Goal: Task Accomplishment & Management: Manage account settings

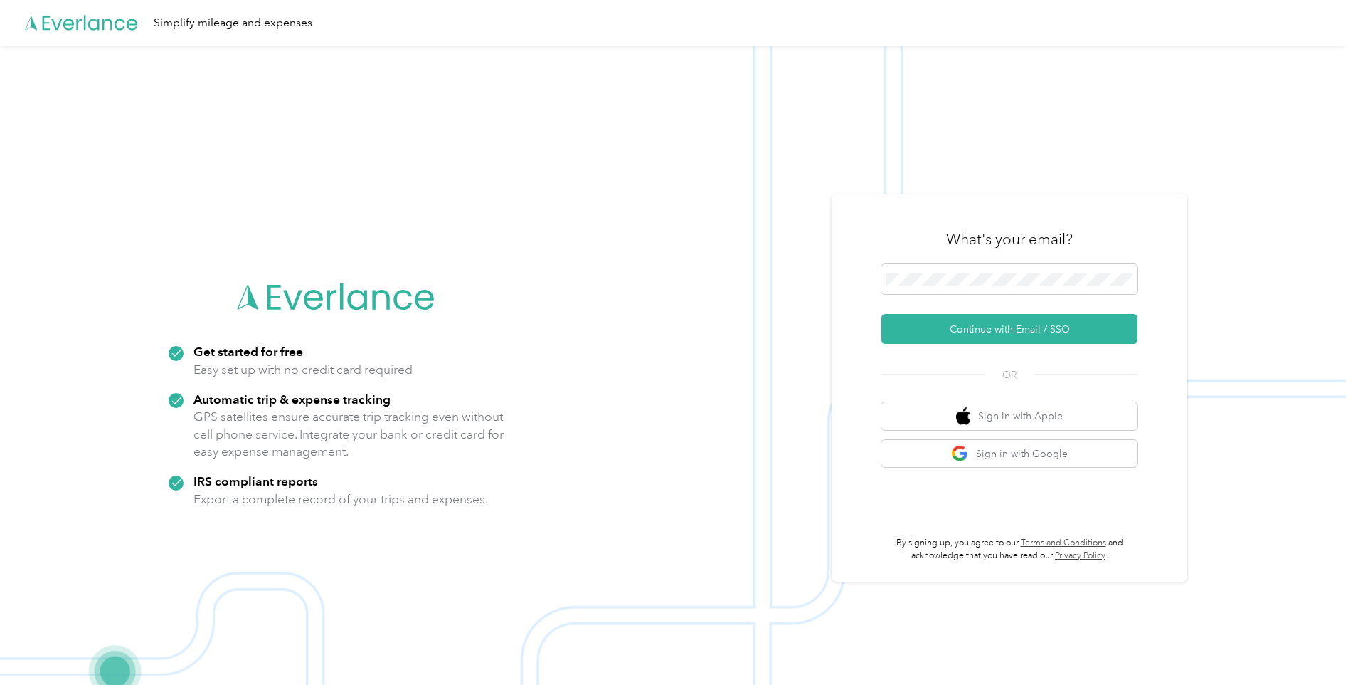
drag, startPoint x: 976, startPoint y: 332, endPoint x: 957, endPoint y: 307, distance: 30.5
click at [975, 328] on button "Continue with Email / SSO" at bounding box center [1010, 329] width 256 height 30
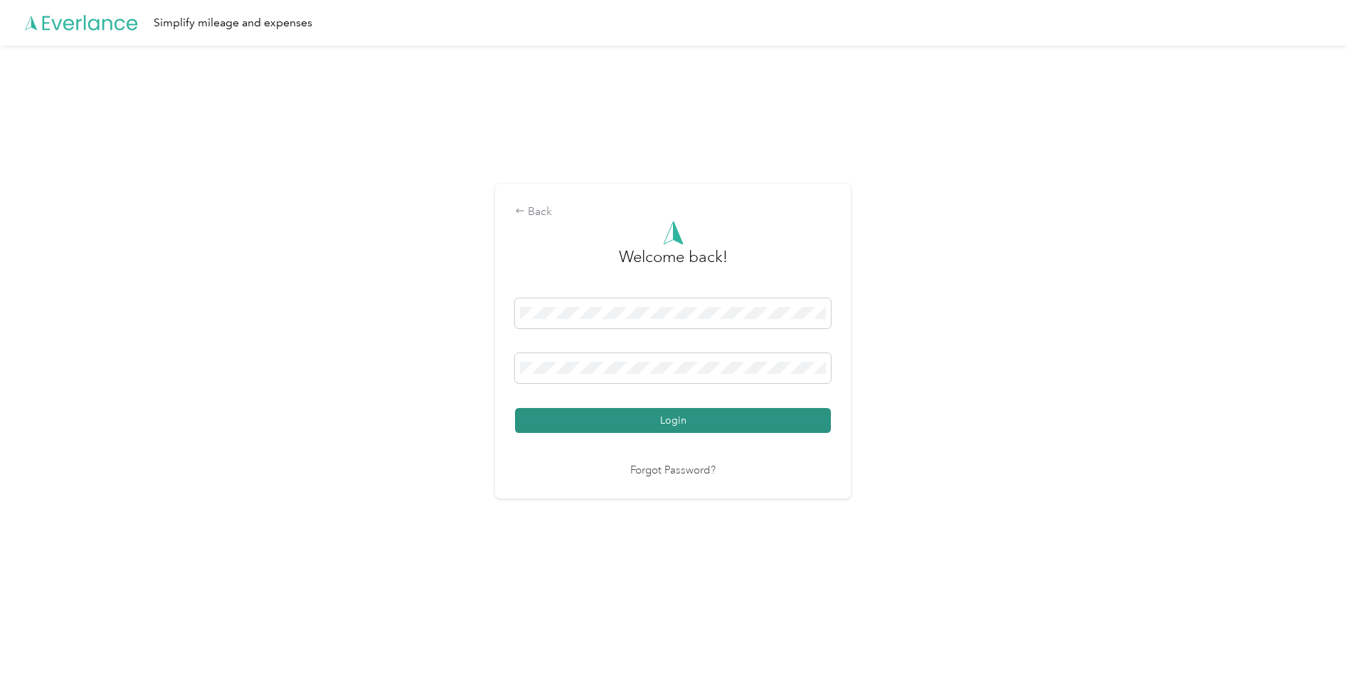
drag, startPoint x: 618, startPoint y: 416, endPoint x: 618, endPoint y: 408, distance: 7.9
click at [618, 414] on button "Login" at bounding box center [673, 420] width 316 height 25
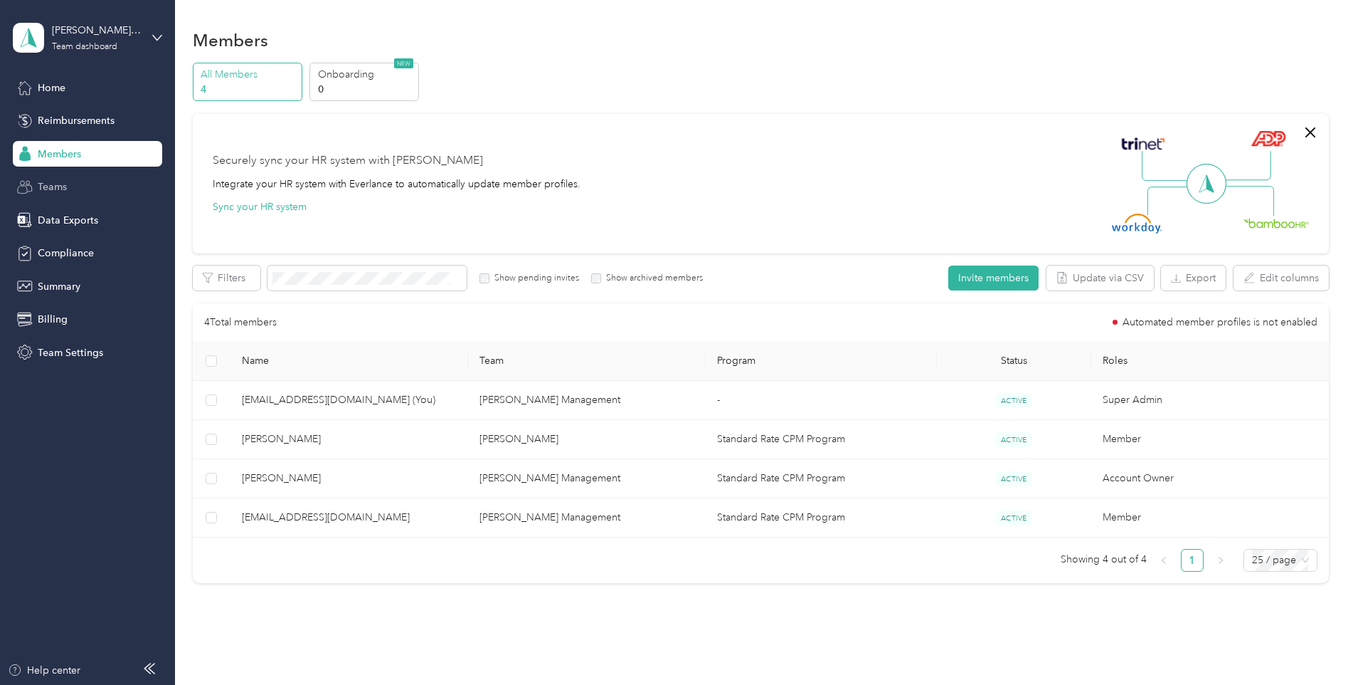
click at [61, 189] on span "Teams" at bounding box center [52, 186] width 29 height 15
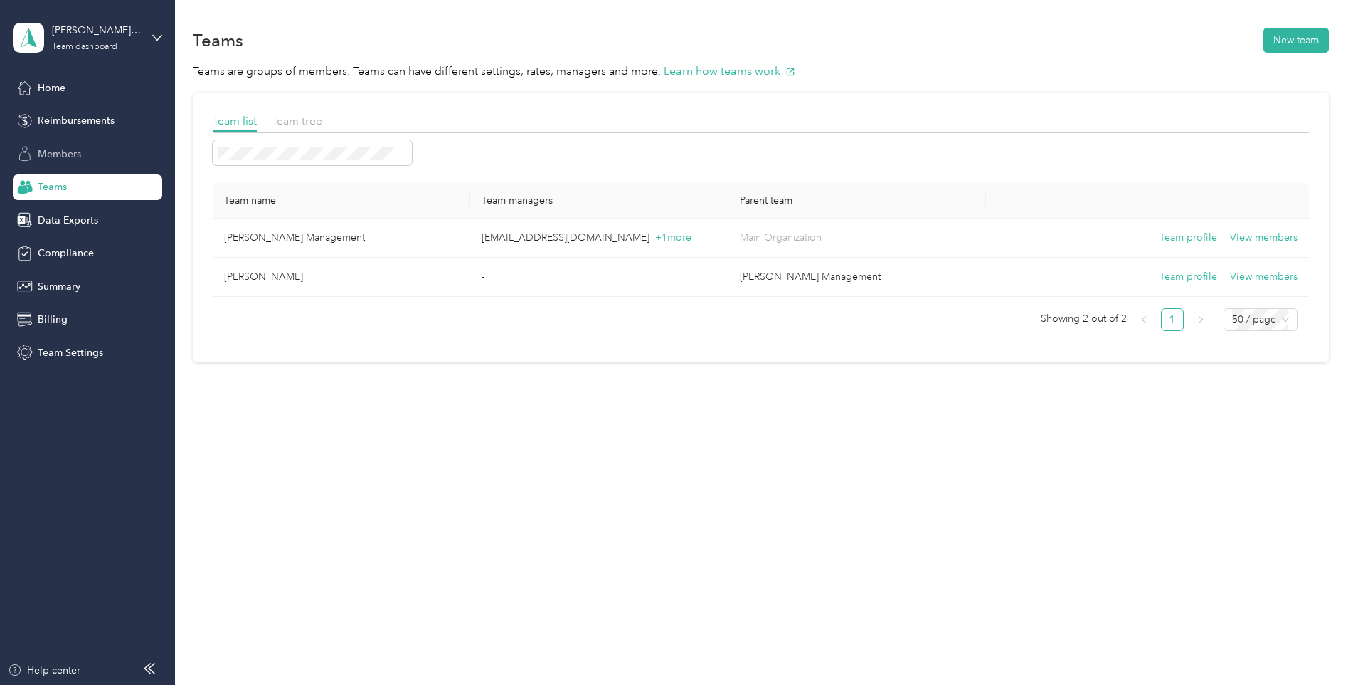
click at [56, 157] on span "Members" at bounding box center [59, 154] width 43 height 15
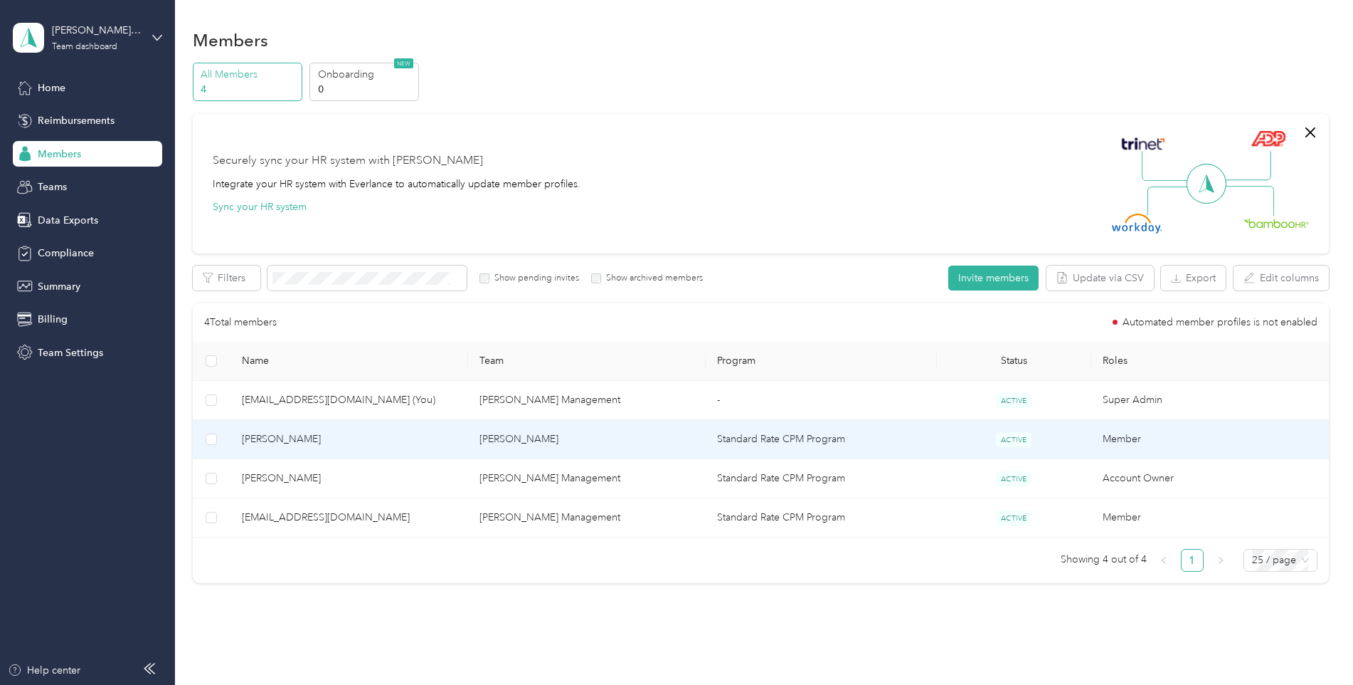
click at [1109, 440] on td "Member" at bounding box center [1211, 439] width 238 height 39
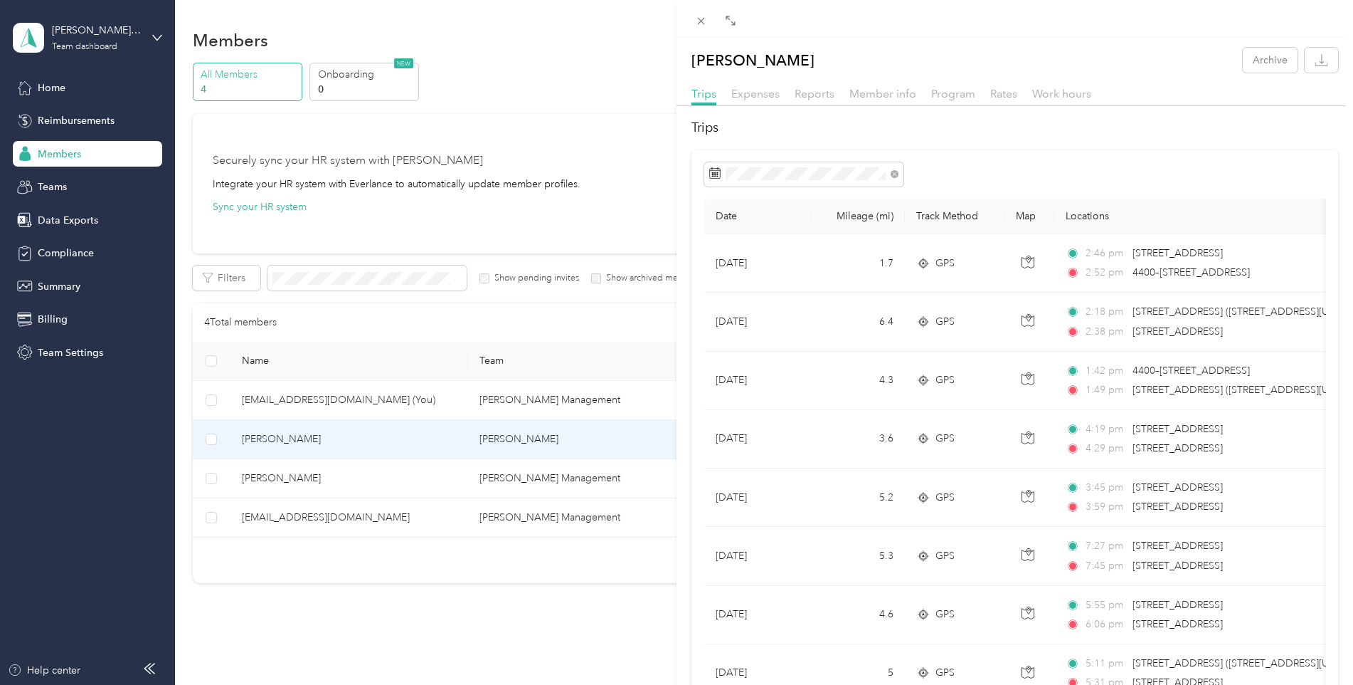
click at [976, 96] on div "Trips Expenses Reports Member info Program Rates Work hours" at bounding box center [1015, 95] width 677 height 21
click at [957, 92] on span "Program" at bounding box center [953, 94] width 44 height 14
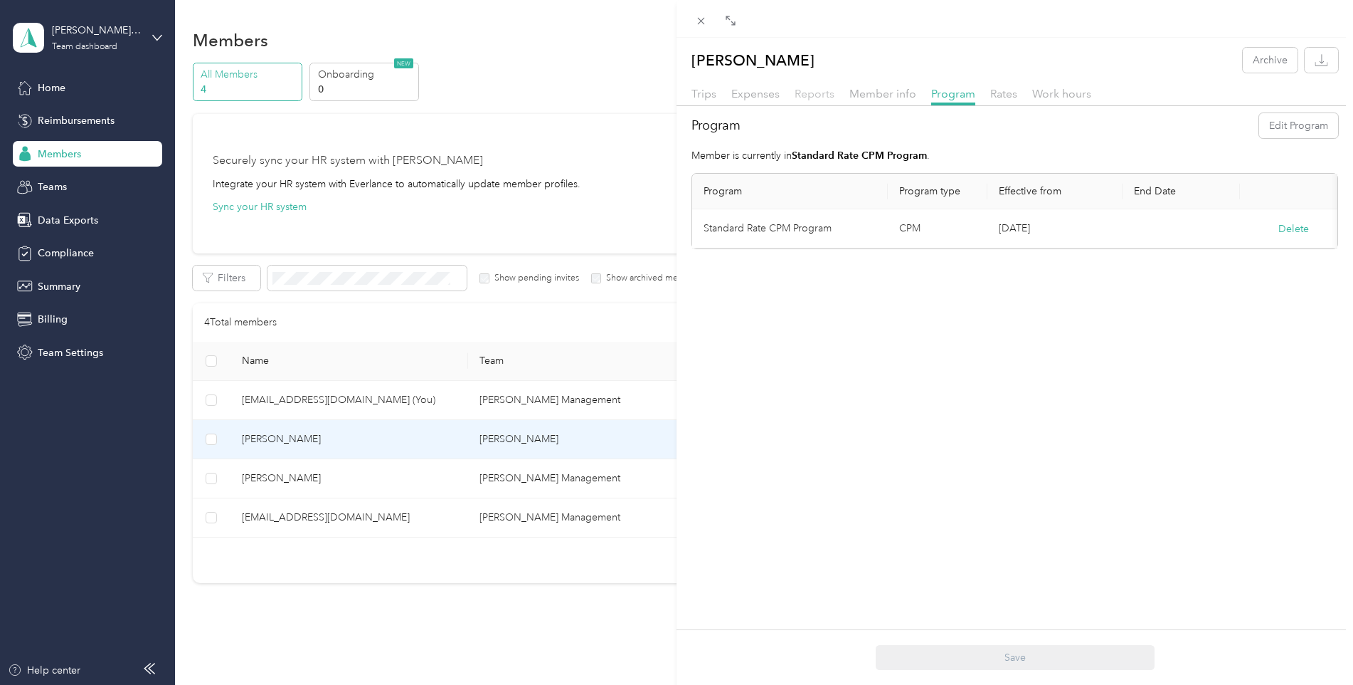
click at [829, 88] on div "Reports" at bounding box center [815, 94] width 40 height 18
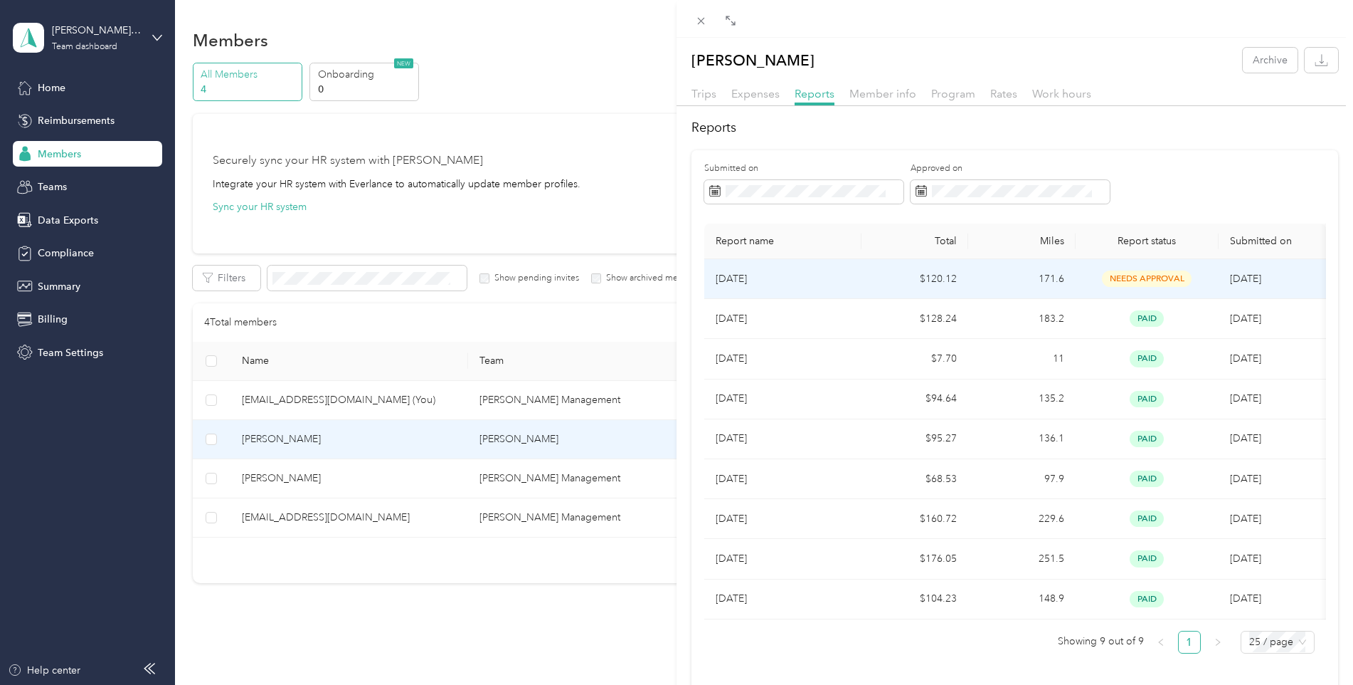
click at [1161, 275] on span "needs approval" at bounding box center [1147, 278] width 90 height 16
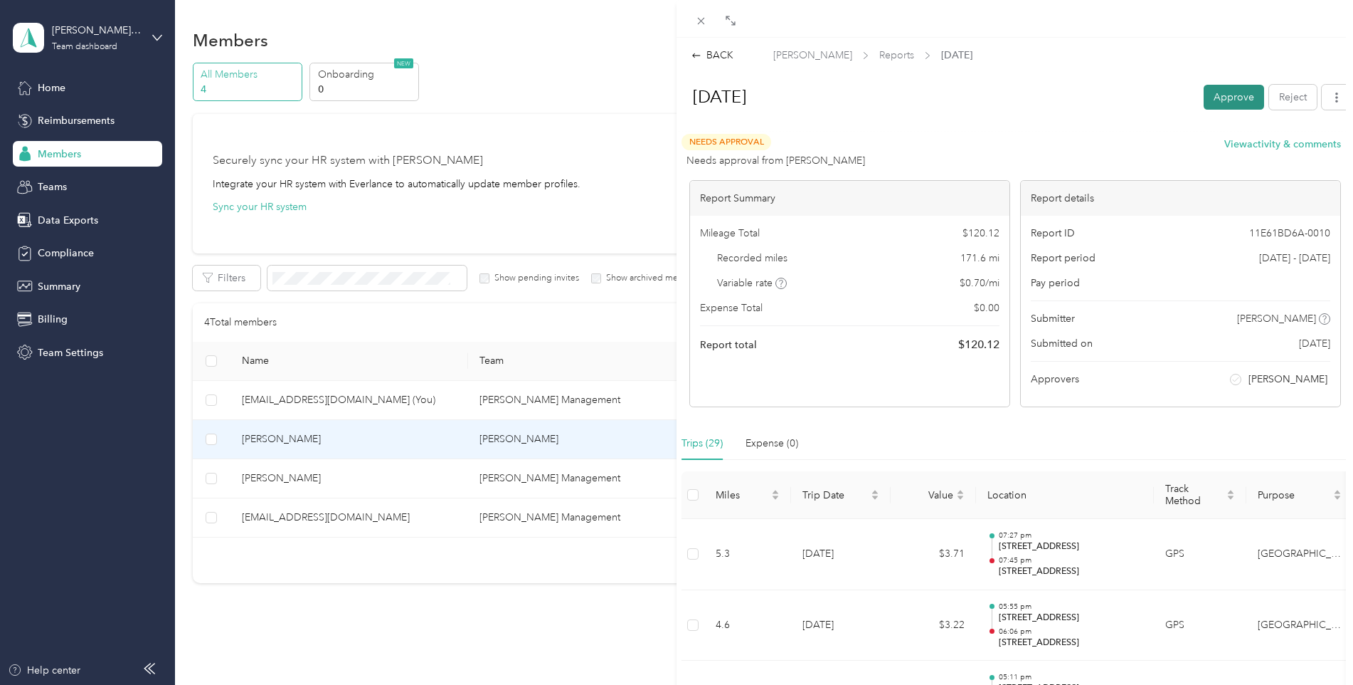
click at [1222, 99] on button "Approve" at bounding box center [1234, 97] width 60 height 25
click at [1134, 95] on button "Mark as paid" at bounding box center [1150, 97] width 78 height 25
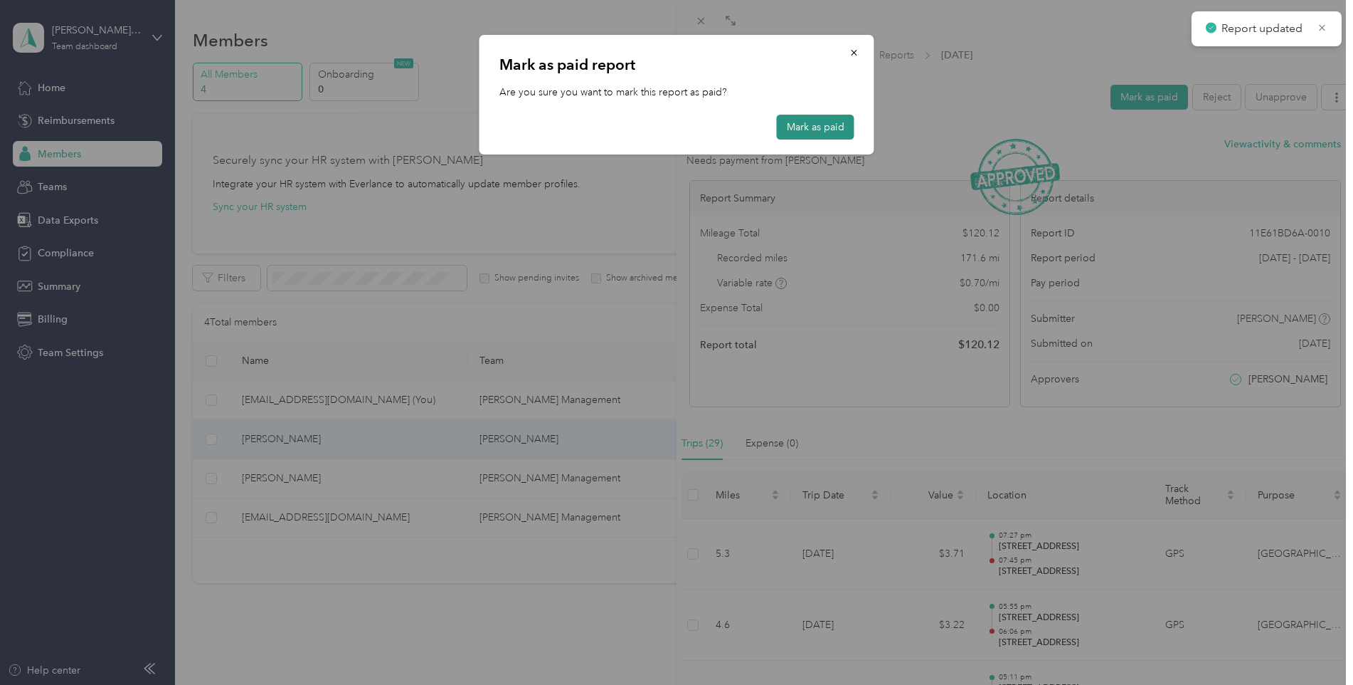
click at [820, 122] on button "Mark as paid" at bounding box center [816, 127] width 78 height 25
